Goal: Information Seeking & Learning: Learn about a topic

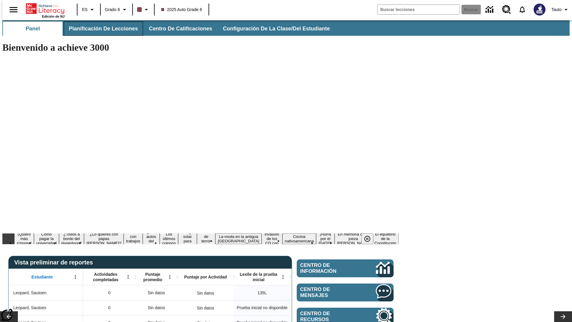
click at [100, 29] on span "Planificación de lecciones" at bounding box center [103, 28] width 69 height 7
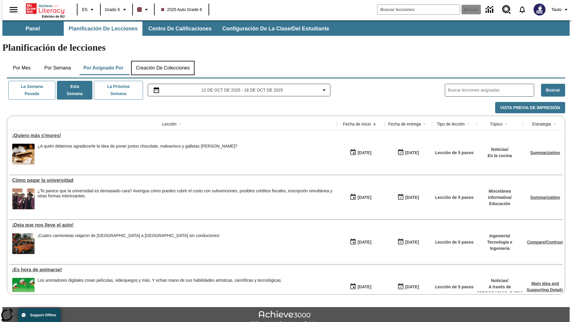
click at [163, 61] on button "Creación de colecciones" at bounding box center [162, 68] width 63 height 14
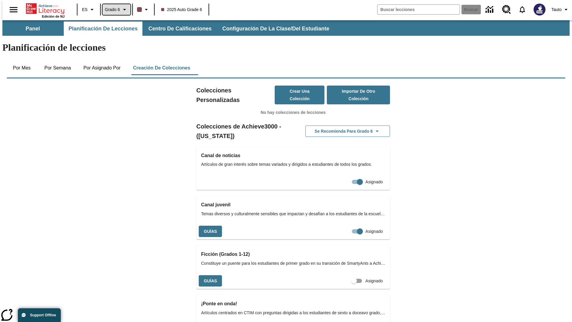
click at [114, 10] on span "Grado 6" at bounding box center [112, 10] width 15 height 6
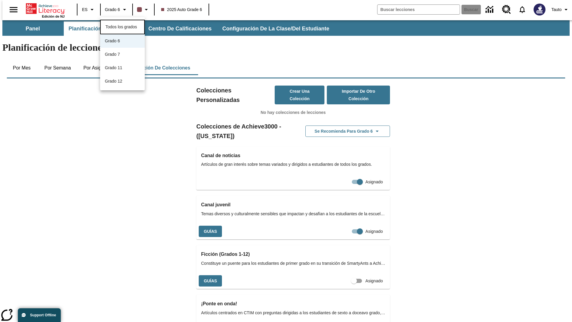
click at [122, 26] on span "Todos los grados" at bounding box center [122, 26] width 32 height 5
